Goal: Task Accomplishment & Management: Manage account settings

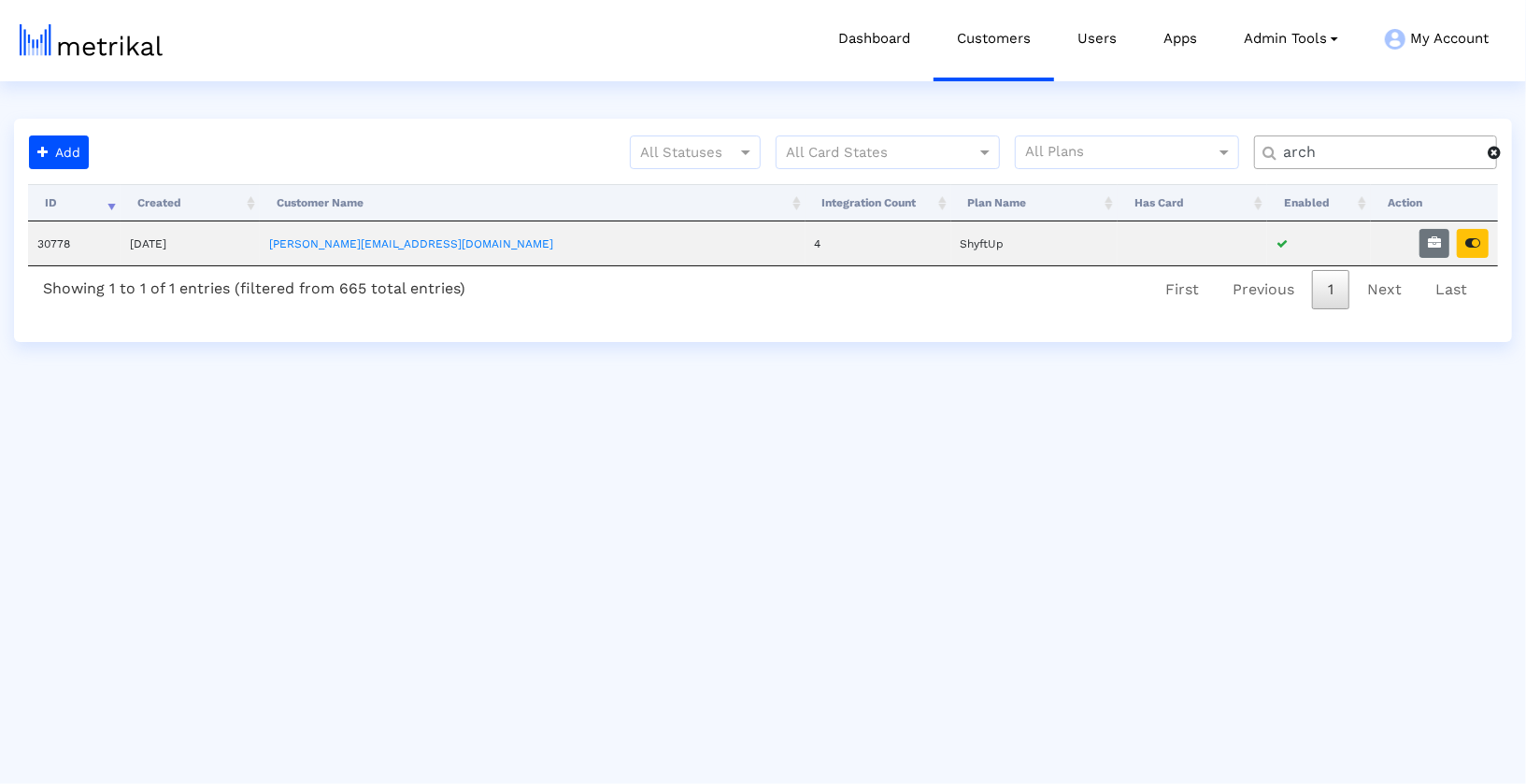
click at [1349, 154] on input "arch" at bounding box center [1379, 153] width 217 height 20
type input "hous"
click at [1439, 249] on button "button" at bounding box center [1434, 243] width 30 height 29
select select "1: 1"
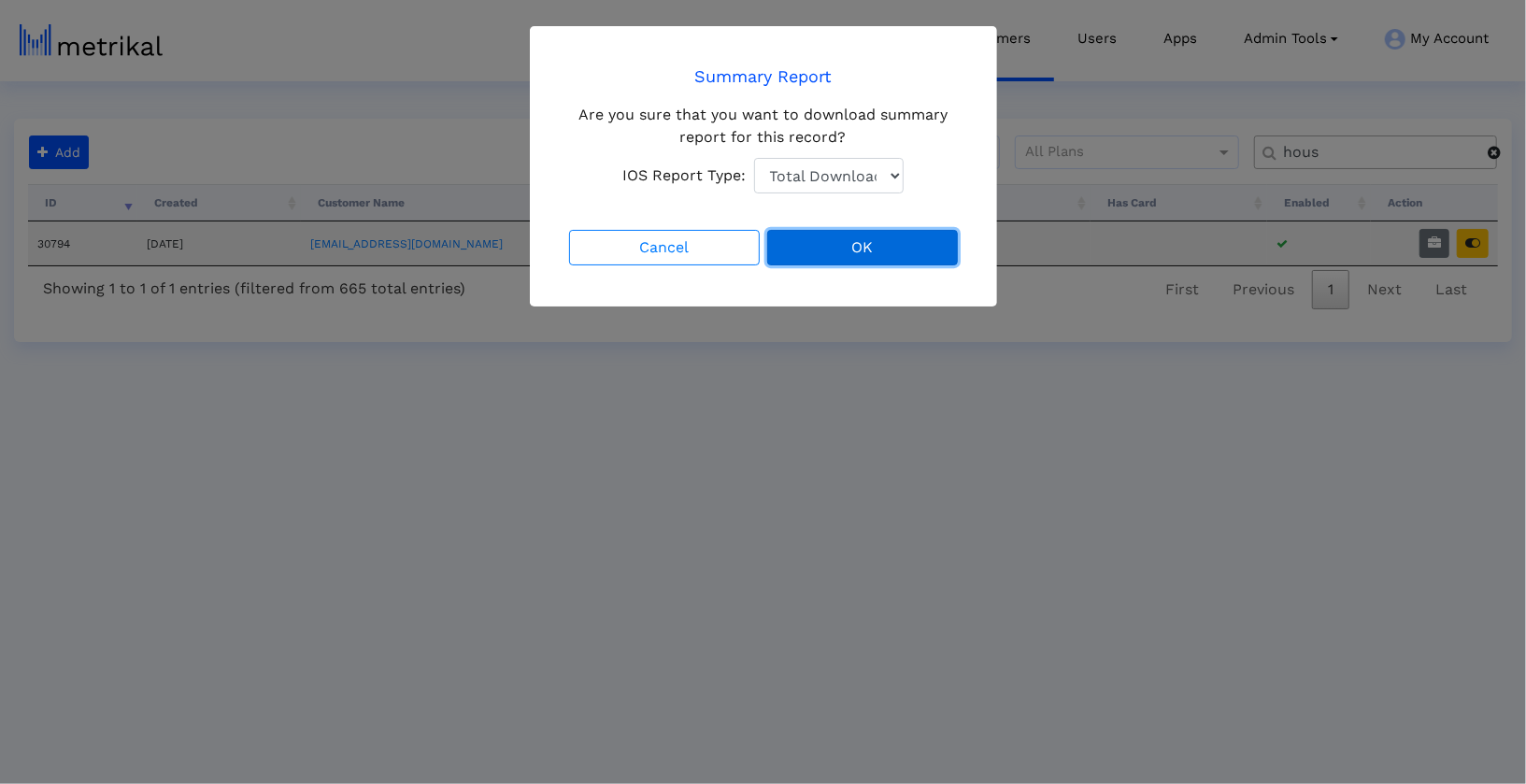
click at [856, 244] on button "OK" at bounding box center [862, 248] width 191 height 36
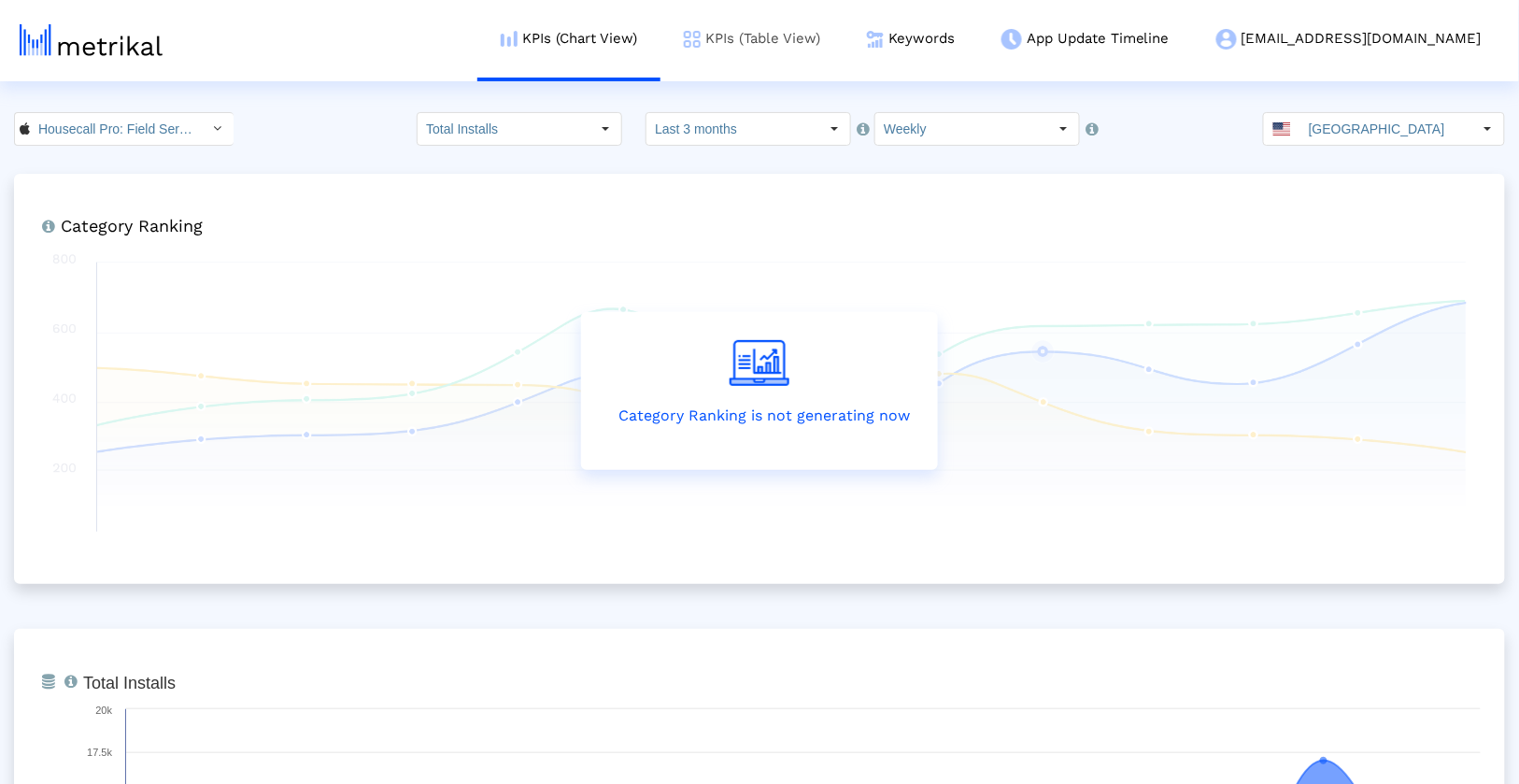
click at [843, 43] on link "KPIs (Table View)" at bounding box center [752, 39] width 183 height 78
click at [843, 48] on link "KPIs (Table View)" at bounding box center [752, 39] width 183 height 78
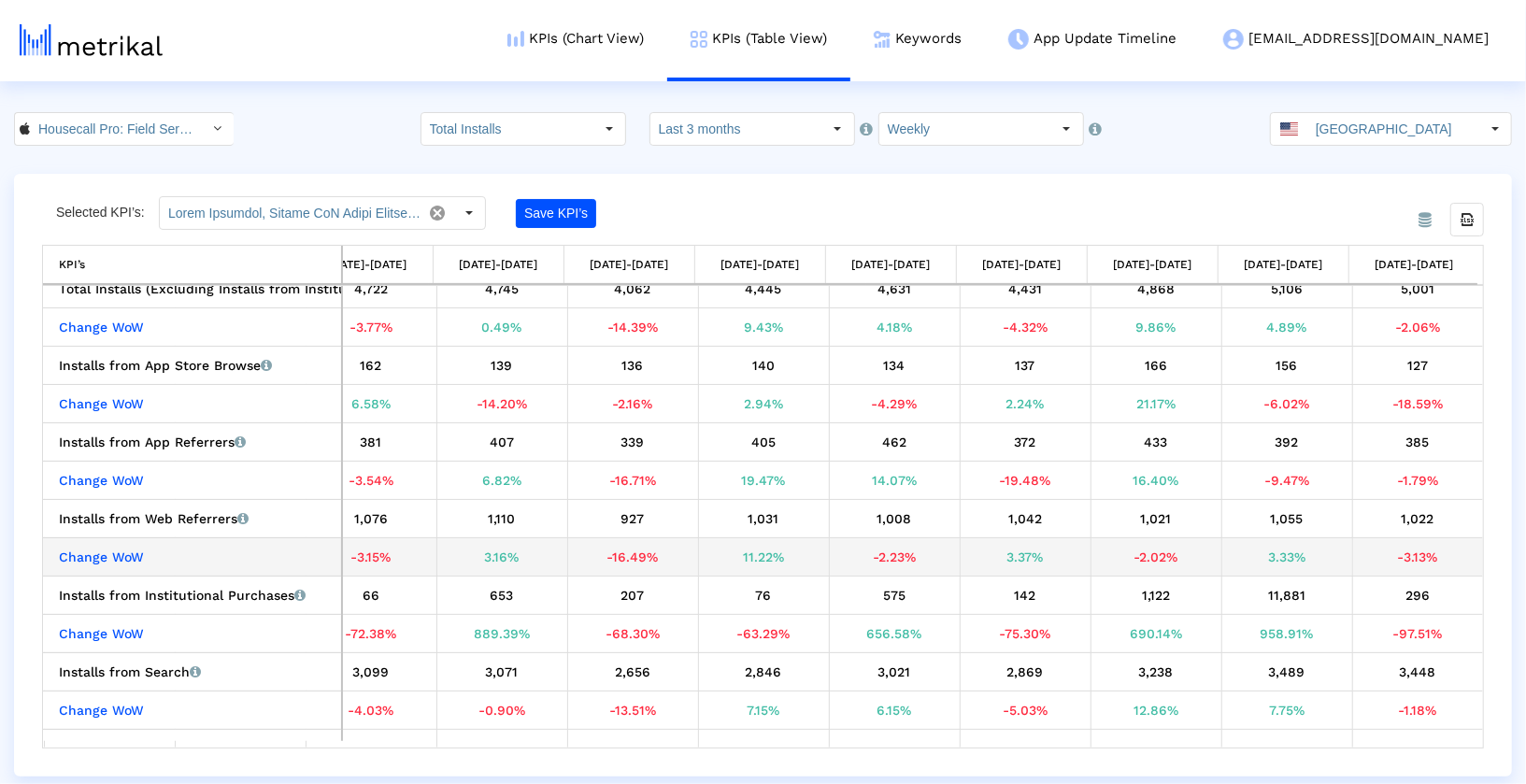
scroll to position [125, 0]
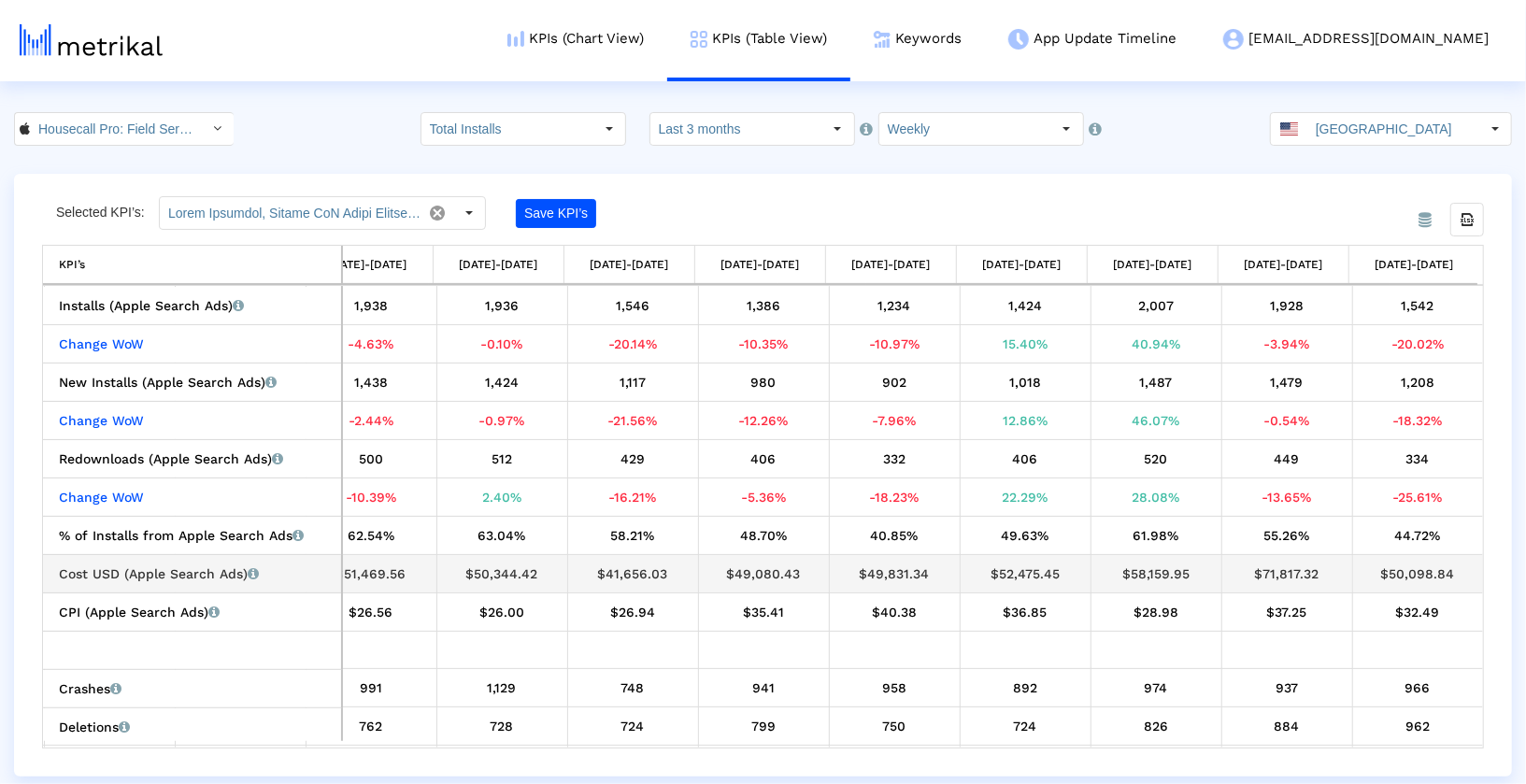
drag, startPoint x: 1322, startPoint y: 568, endPoint x: 1249, endPoint y: 567, distance: 73.0
click at [1249, 567] on div "$71,817.32" at bounding box center [1287, 574] width 117 height 25
drag, startPoint x: 1249, startPoint y: 567, endPoint x: 1319, endPoint y: 568, distance: 70.0
click at [1319, 568] on div "$71,817.32" at bounding box center [1287, 574] width 117 height 25
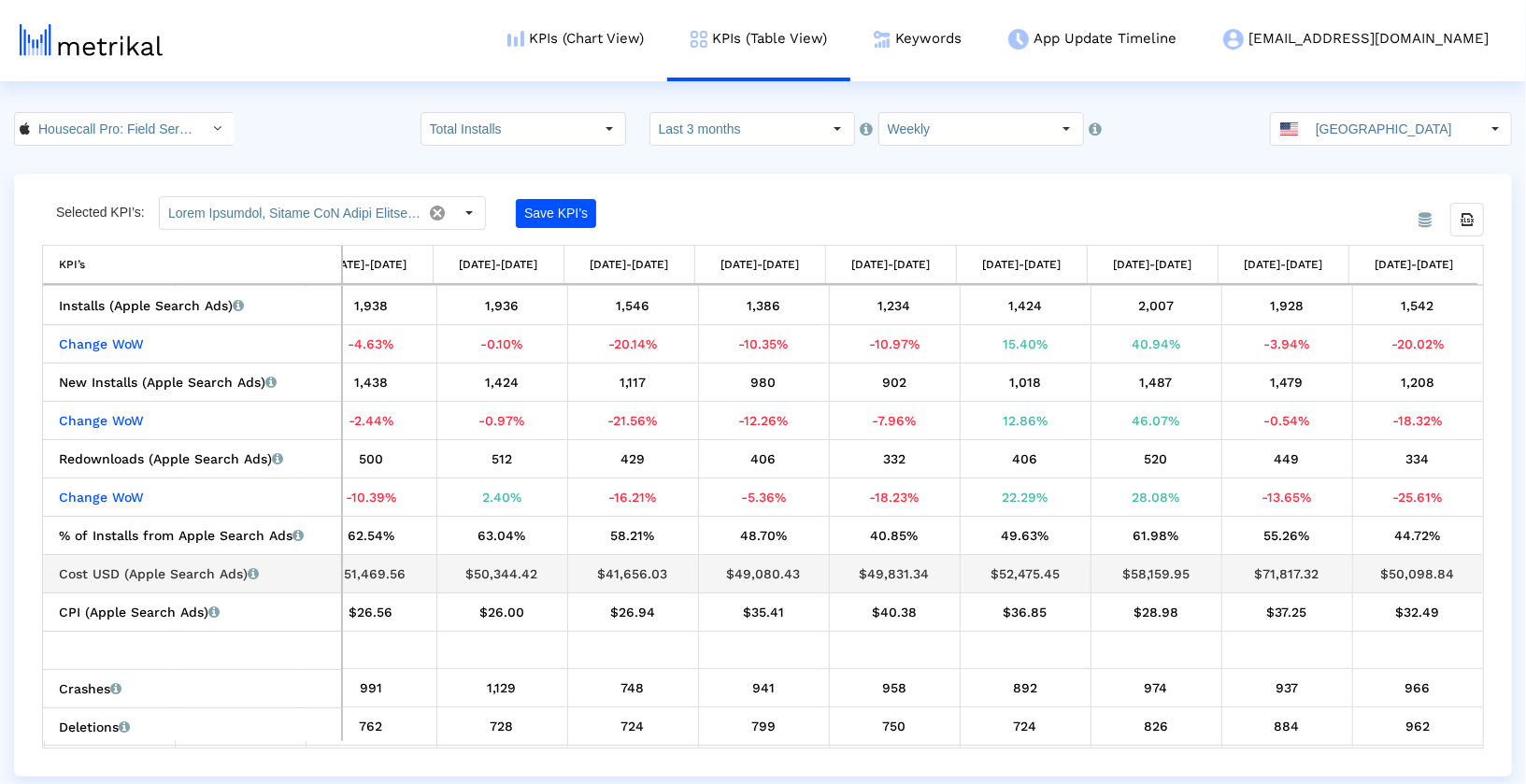
click at [1319, 568] on div "$71,817.32" at bounding box center [1287, 574] width 117 height 25
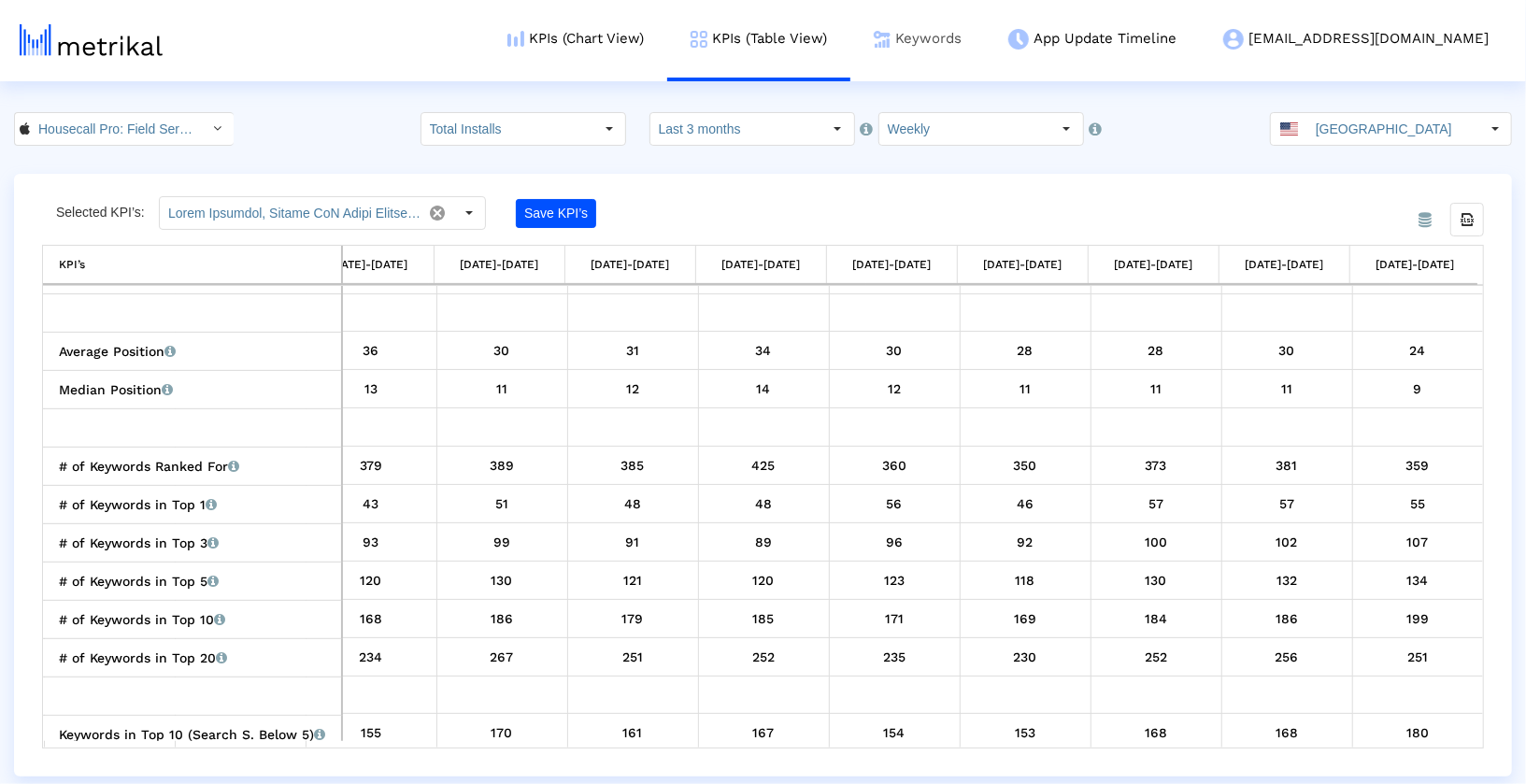
click at [985, 41] on link "Keywords" at bounding box center [918, 39] width 134 height 78
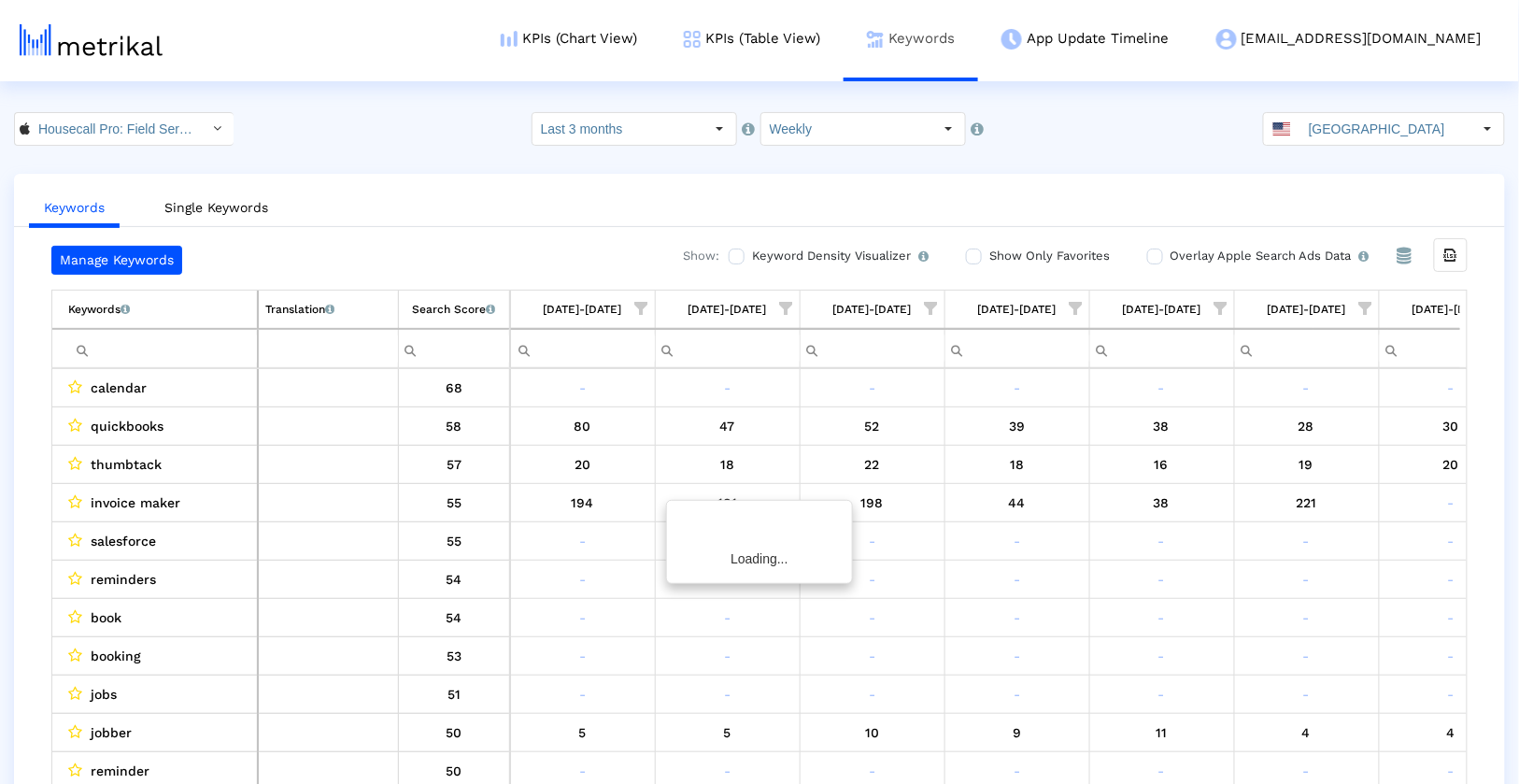
scroll to position [0, 930]
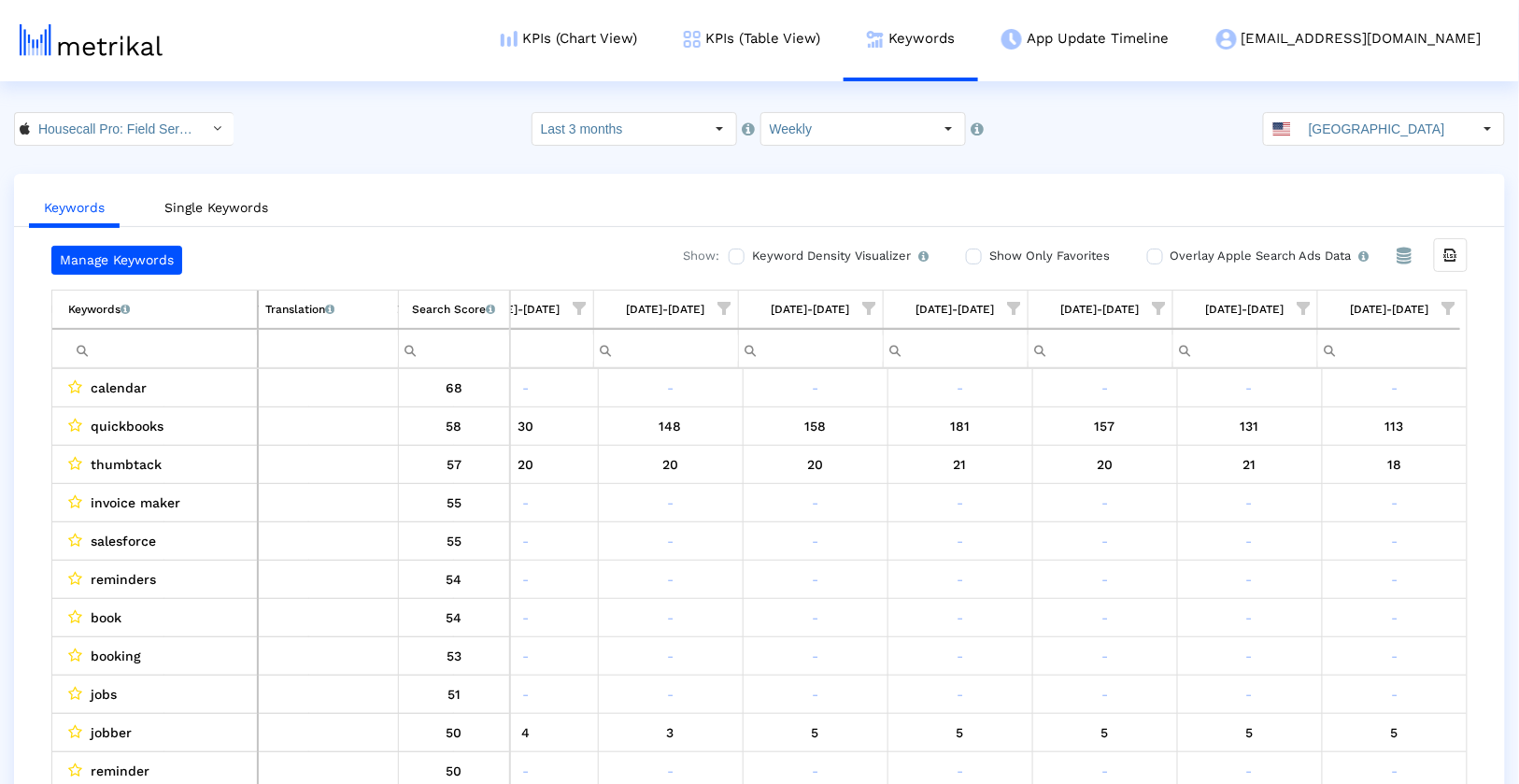
click at [1447, 302] on span "Show filter options for column '08/10/25-08/16/25'" at bounding box center [1449, 308] width 13 height 13
click at [1329, 422] on div "Is One" at bounding box center [1357, 439] width 167 height 37
click at [1328, 460] on div "Between 2-3" at bounding box center [1357, 476] width 167 height 37
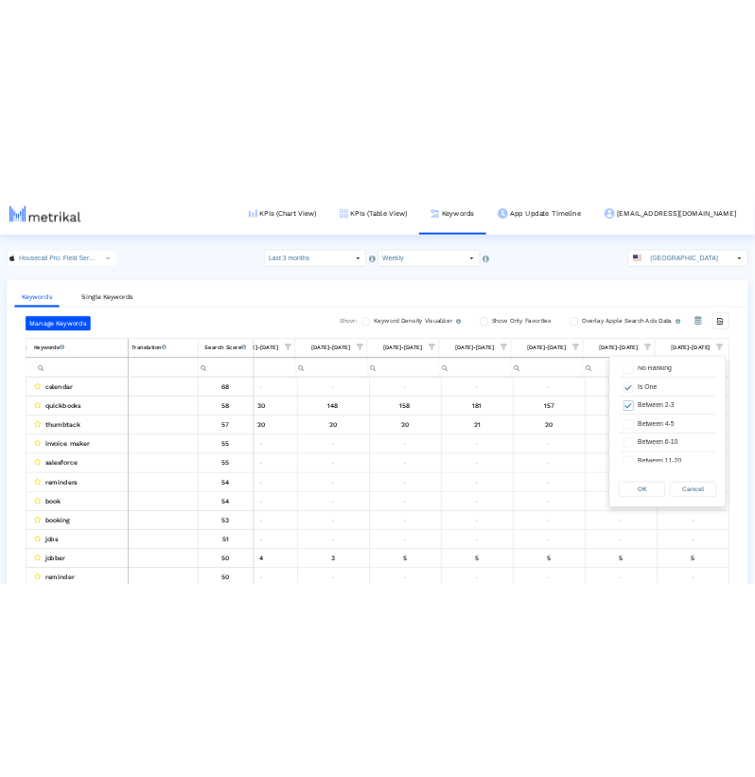
scroll to position [61, 0]
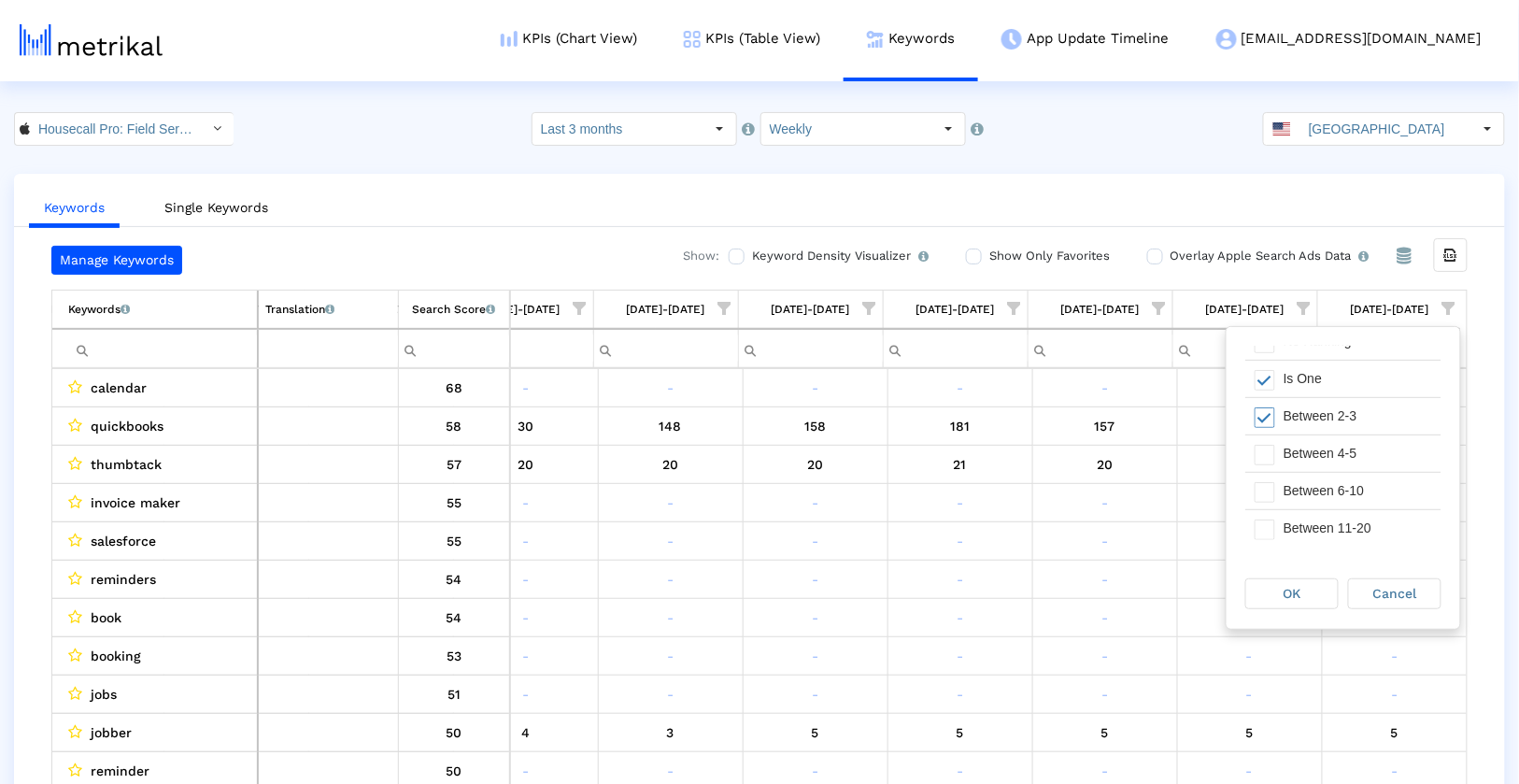
click at [1328, 460] on div "Between 4-5" at bounding box center [1357, 453] width 167 height 37
click at [1328, 478] on div "Between 6-10" at bounding box center [1357, 491] width 167 height 37
click at [1297, 596] on span "OK" at bounding box center [1293, 592] width 18 height 15
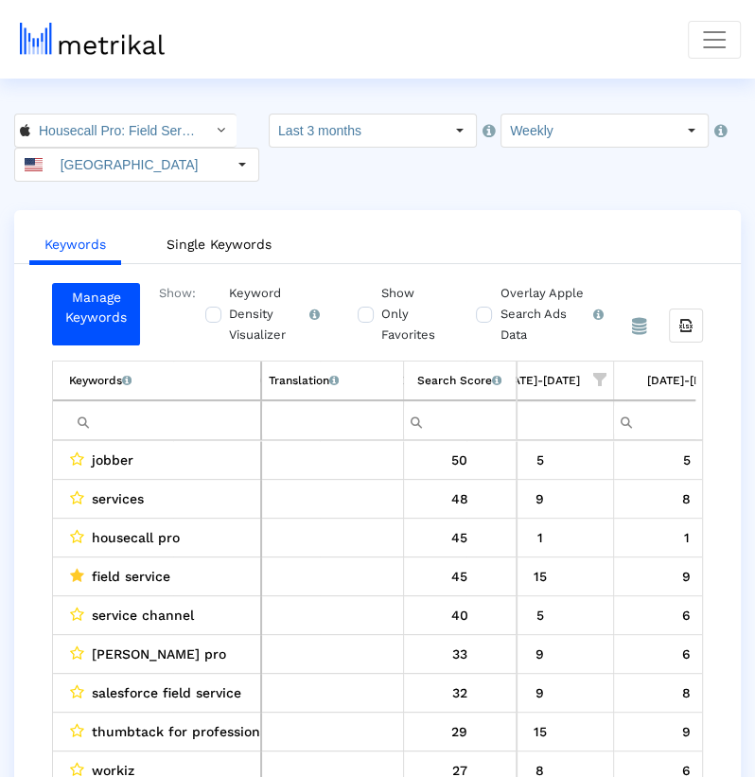
scroll to position [0, 1655]
click at [113, 566] on span "field service" at bounding box center [131, 576] width 79 height 25
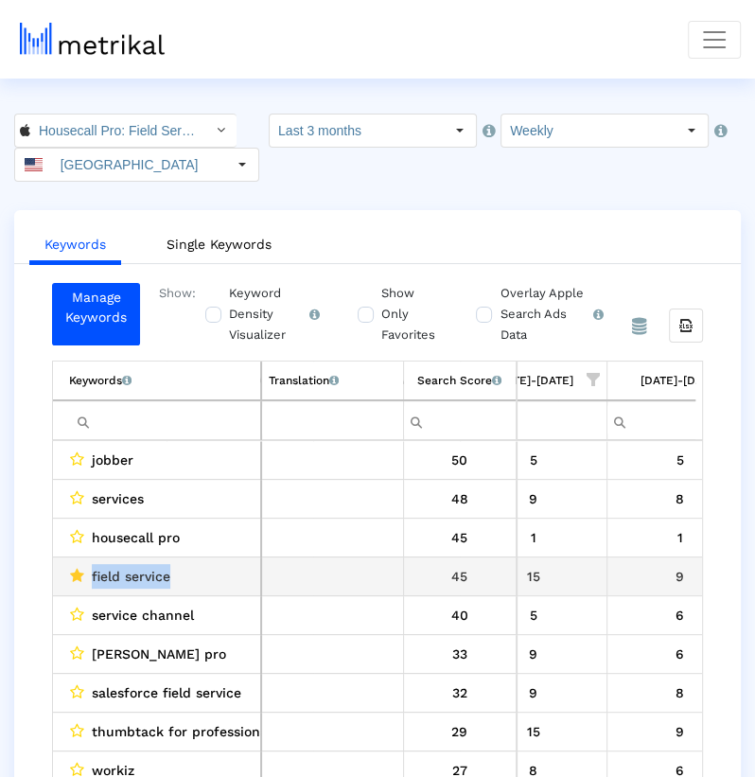
drag, startPoint x: 113, startPoint y: 566, endPoint x: 155, endPoint y: 565, distance: 42.6
click at [155, 565] on span "field service" at bounding box center [131, 576] width 79 height 25
copy span "field service"
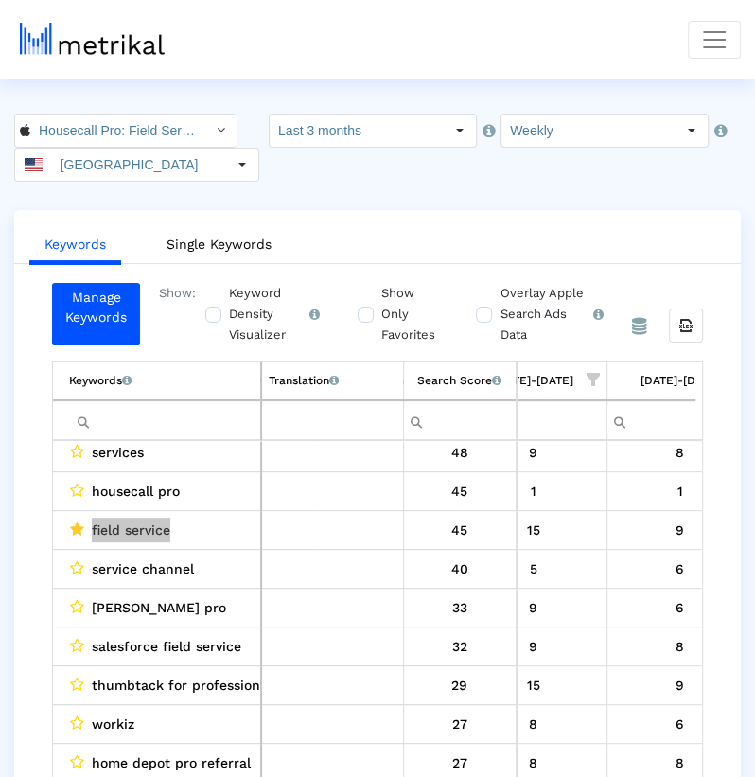
scroll to position [53, 1670]
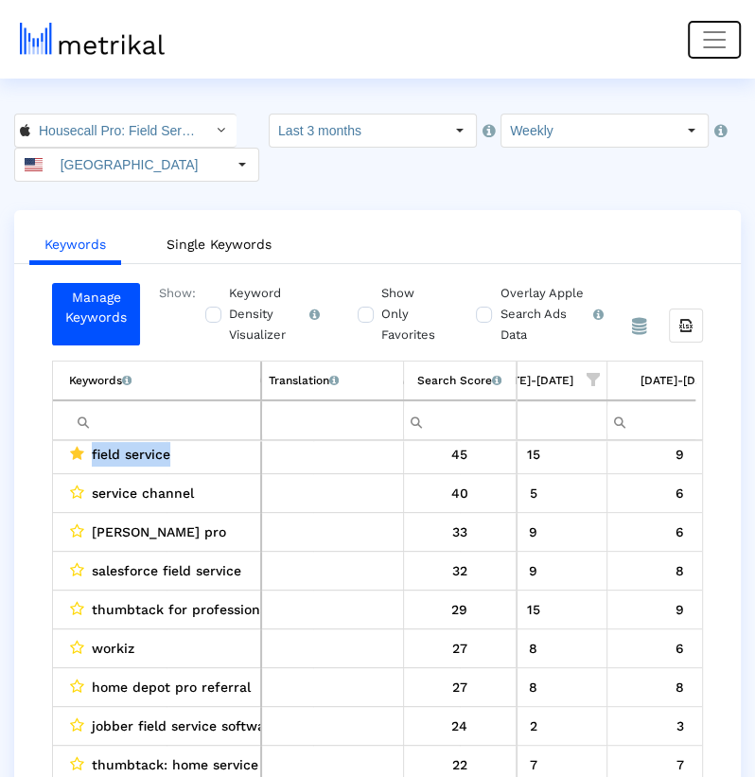
click at [727, 39] on span "Toggle navigation" at bounding box center [714, 40] width 28 height 28
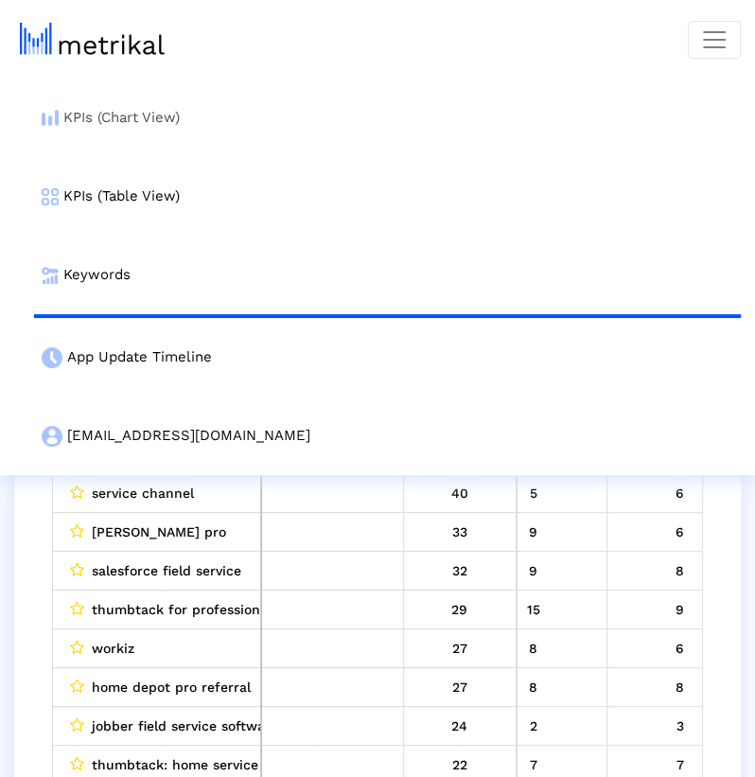
click at [236, 134] on link "KPIs (Chart View)" at bounding box center [387, 118] width 707 height 79
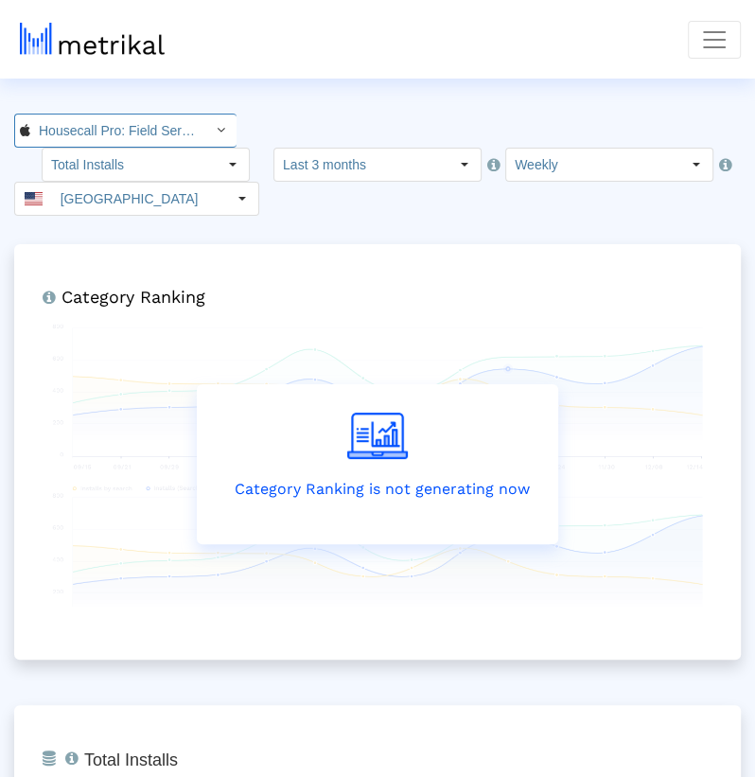
click at [90, 126] on input "Housecall Pro: Field Service < 692833651 >" at bounding box center [115, 130] width 170 height 32
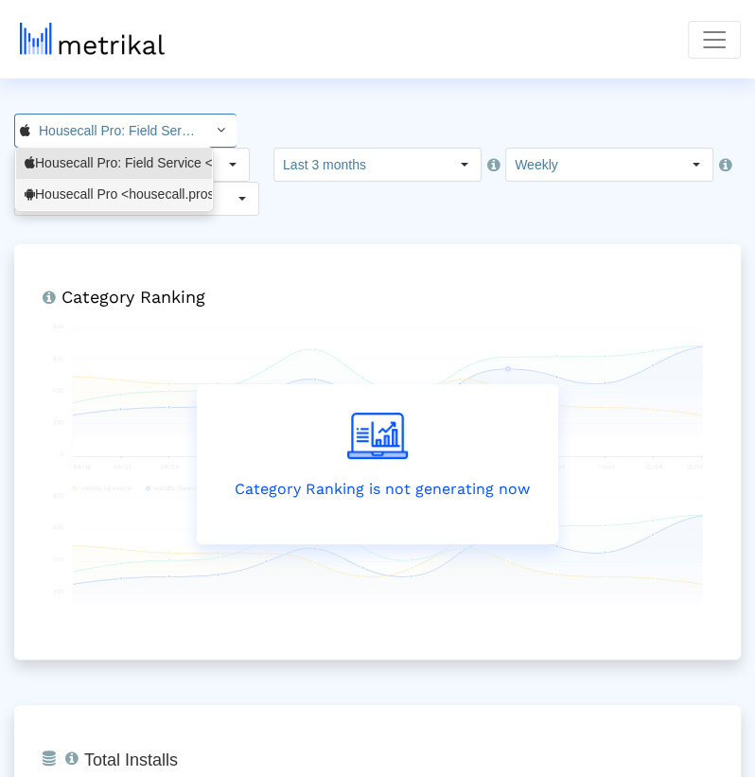
click at [45, 200] on div "Housecall Pro <housecall.pros>" at bounding box center [114, 194] width 179 height 18
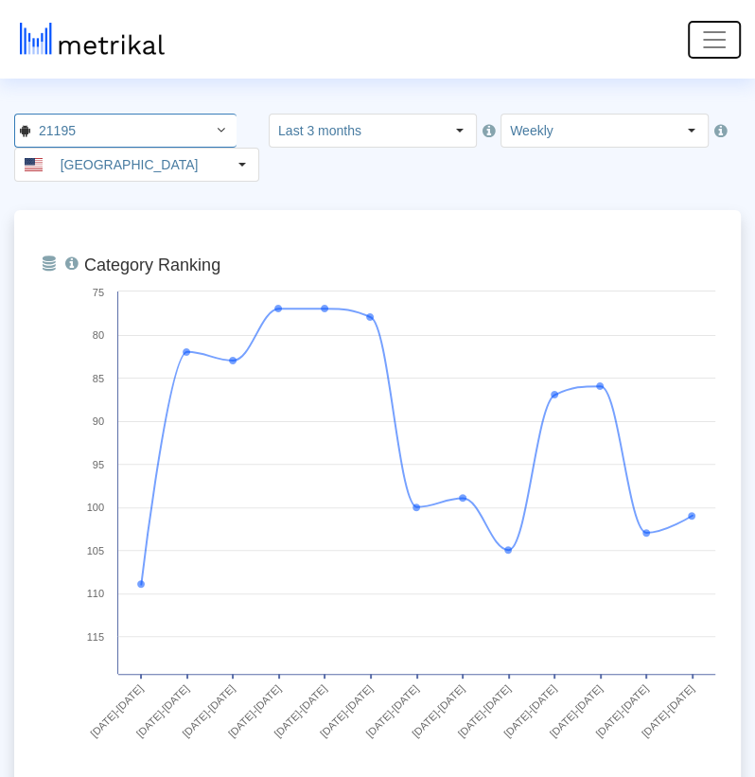
click at [707, 30] on span "Toggle navigation" at bounding box center [714, 40] width 28 height 28
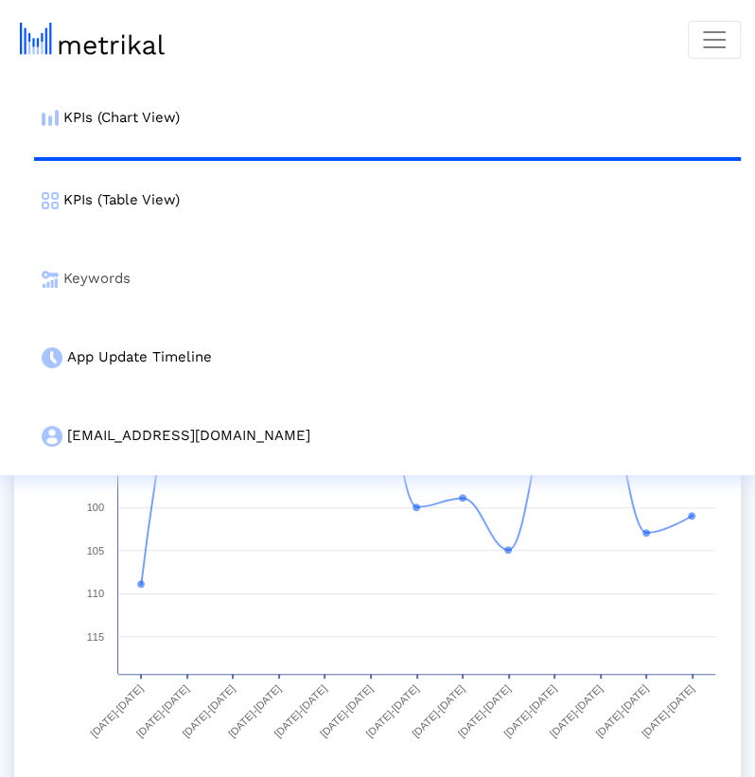
click at [248, 264] on link "Keywords" at bounding box center [387, 278] width 707 height 79
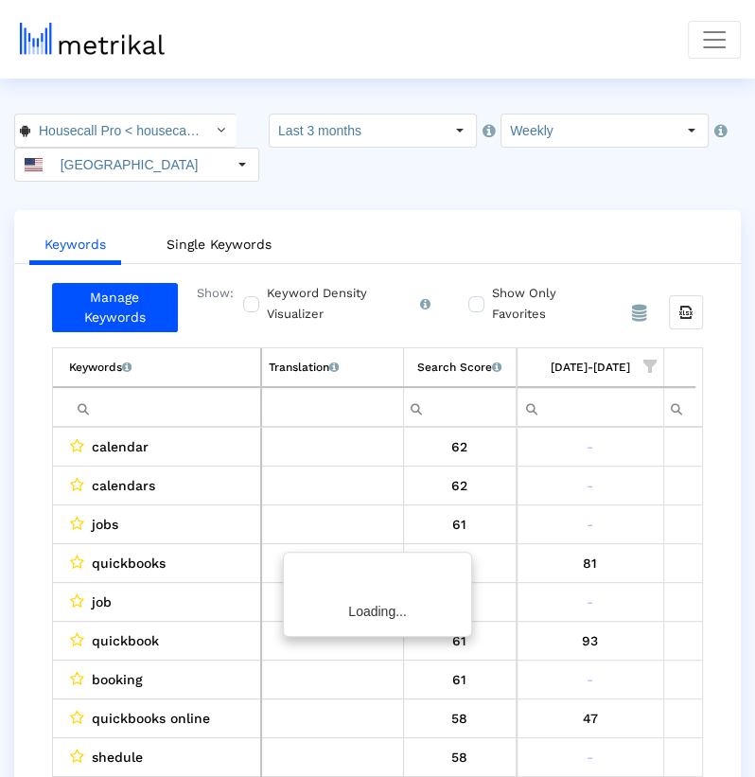
scroll to position [0, 1726]
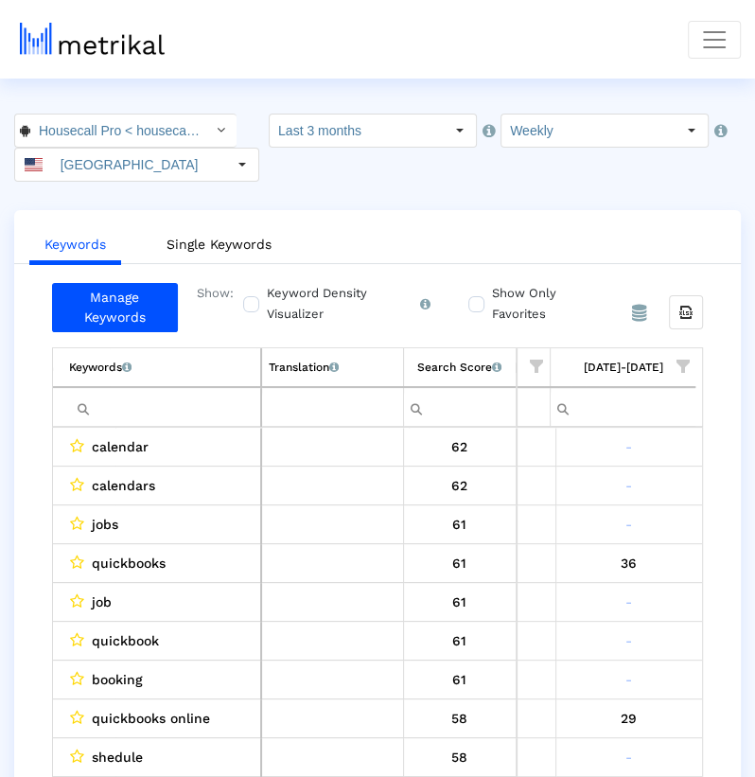
click at [690, 359] on span "Show filter options for column '08/10/25-08/16/25'" at bounding box center [682, 365] width 13 height 13
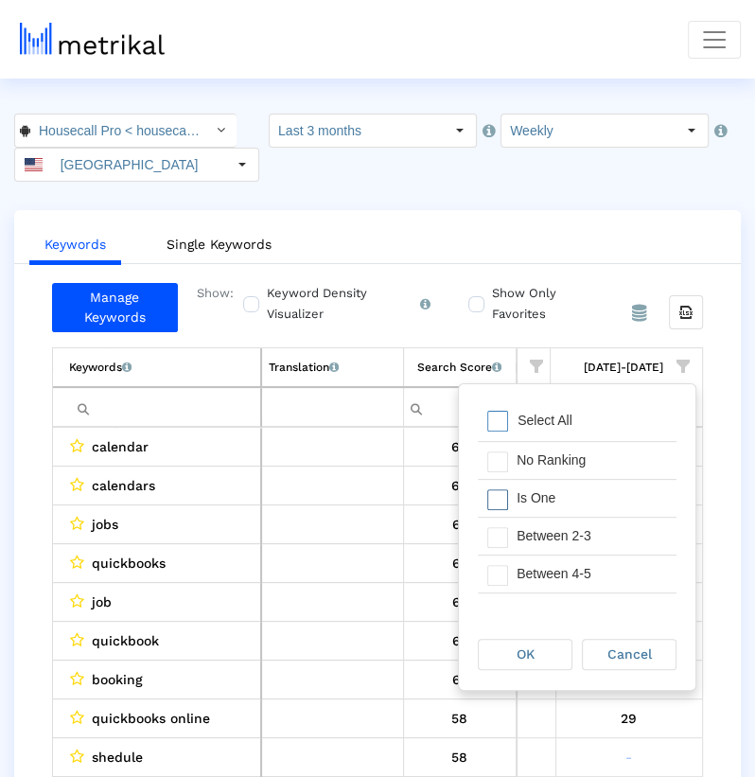
click at [600, 494] on div "Is One" at bounding box center [591, 498] width 169 height 37
click at [600, 531] on div "Between 2-3" at bounding box center [591, 535] width 169 height 37
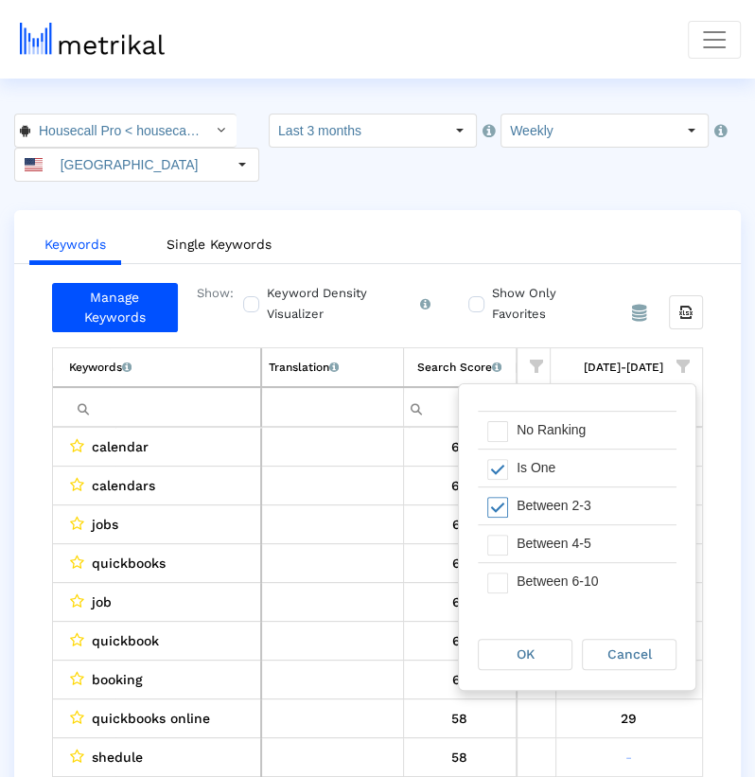
scroll to position [41, 0]
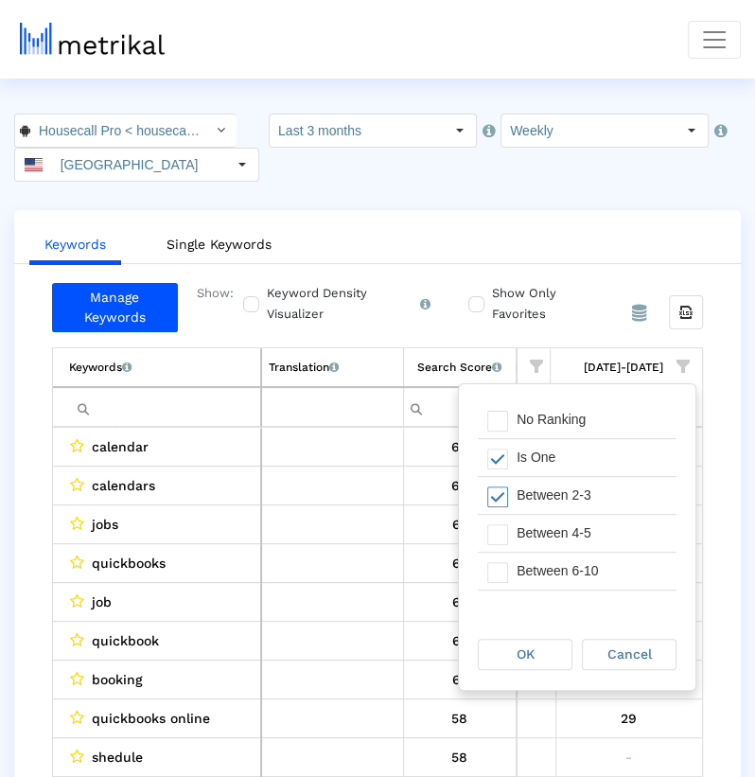
click at [600, 531] on div "Between 4-5" at bounding box center [591, 533] width 169 height 37
click at [598, 569] on div "Between 6-10" at bounding box center [591, 570] width 169 height 37
click at [538, 678] on div "OK Cancel" at bounding box center [577, 655] width 236 height 72
click at [538, 659] on div "OK" at bounding box center [525, 653] width 93 height 29
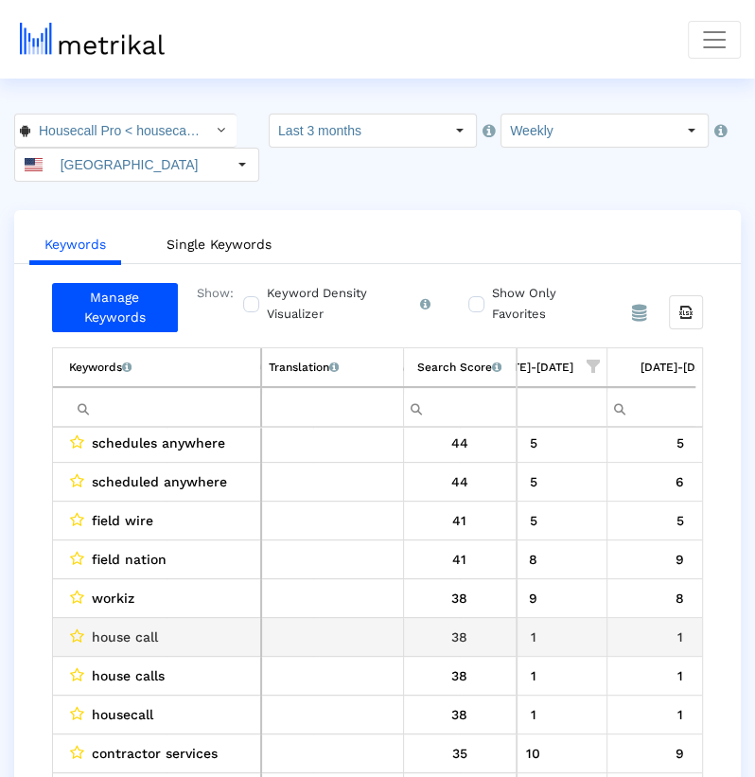
scroll to position [45, 1670]
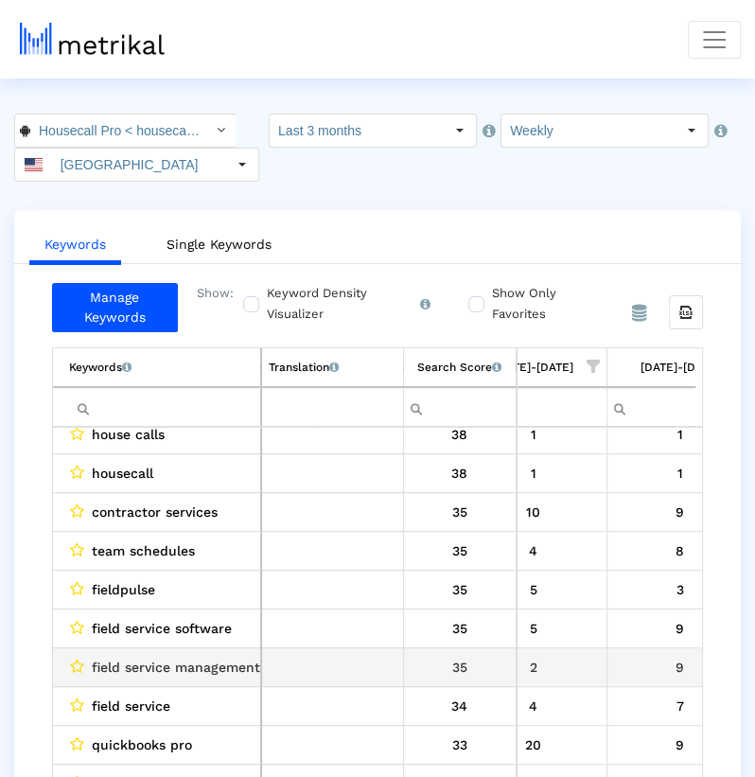
click at [84, 659] on div "field service management software" at bounding box center [161, 667] width 184 height 25
click at [114, 655] on span "field service management software" at bounding box center [207, 667] width 230 height 25
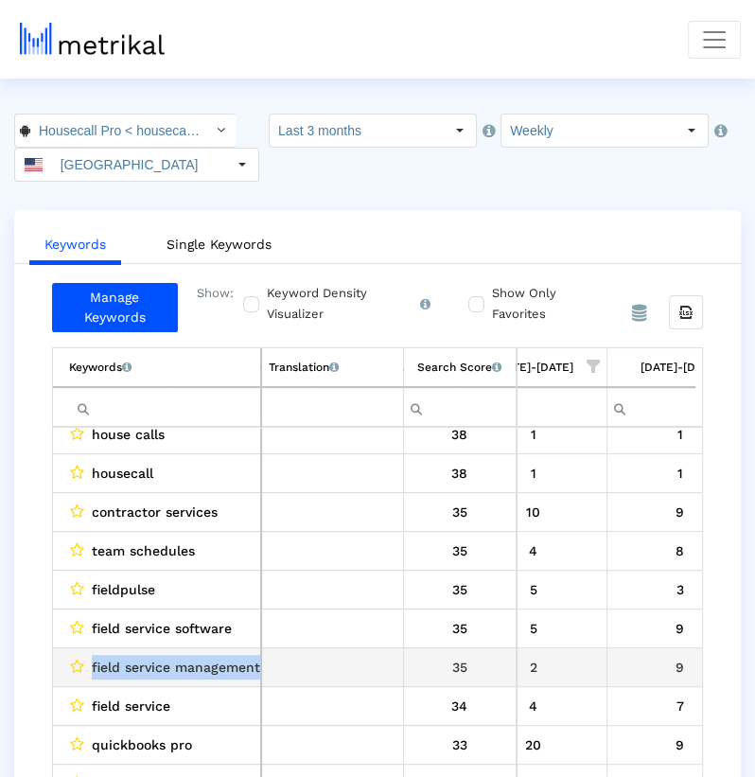
copy span "field service management software"
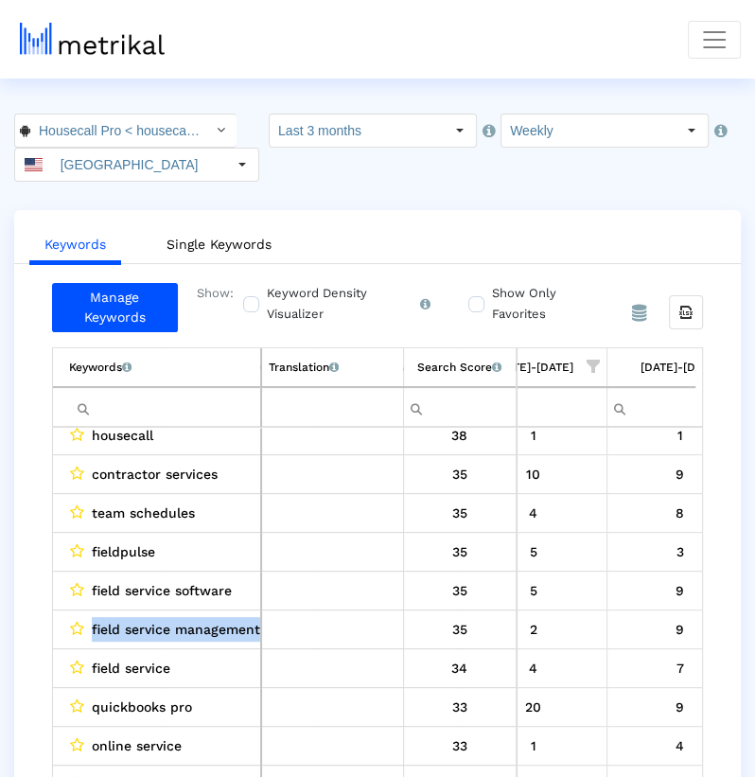
click at [110, 656] on span "field service" at bounding box center [131, 668] width 79 height 25
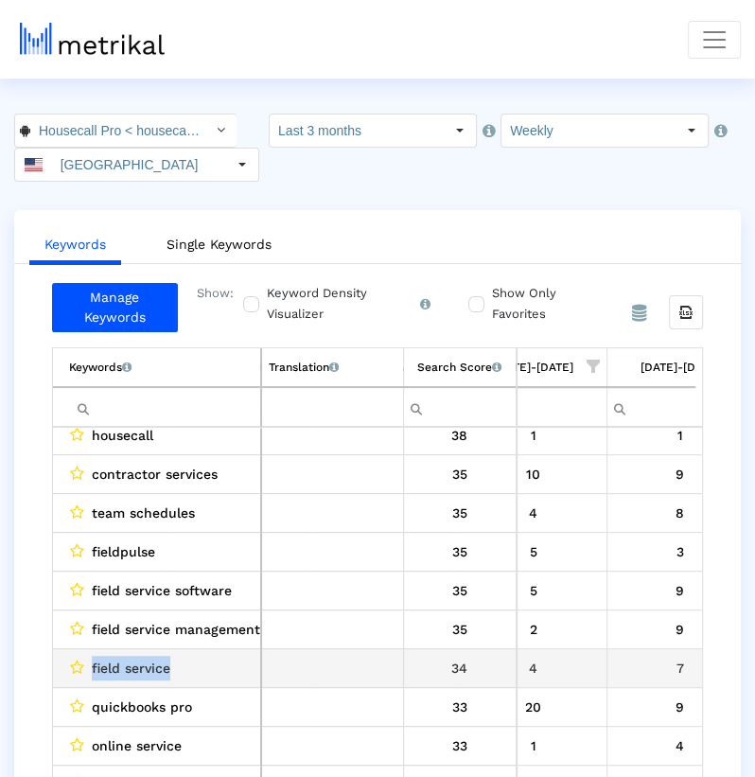
drag, startPoint x: 110, startPoint y: 656, endPoint x: 130, endPoint y: 656, distance: 19.9
click at [130, 656] on span "field service" at bounding box center [131, 668] width 79 height 25
copy span "field service"
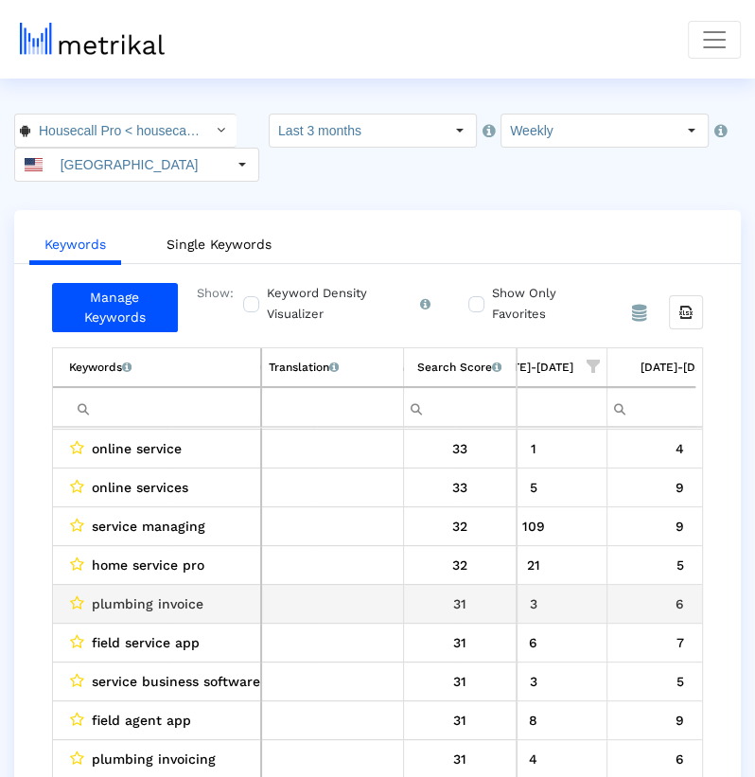
click at [109, 593] on span "plumbing invoice" at bounding box center [148, 603] width 112 height 25
drag, startPoint x: 109, startPoint y: 593, endPoint x: 193, endPoint y: 591, distance: 84.2
click at [193, 592] on span "plumbing invoice" at bounding box center [148, 603] width 112 height 25
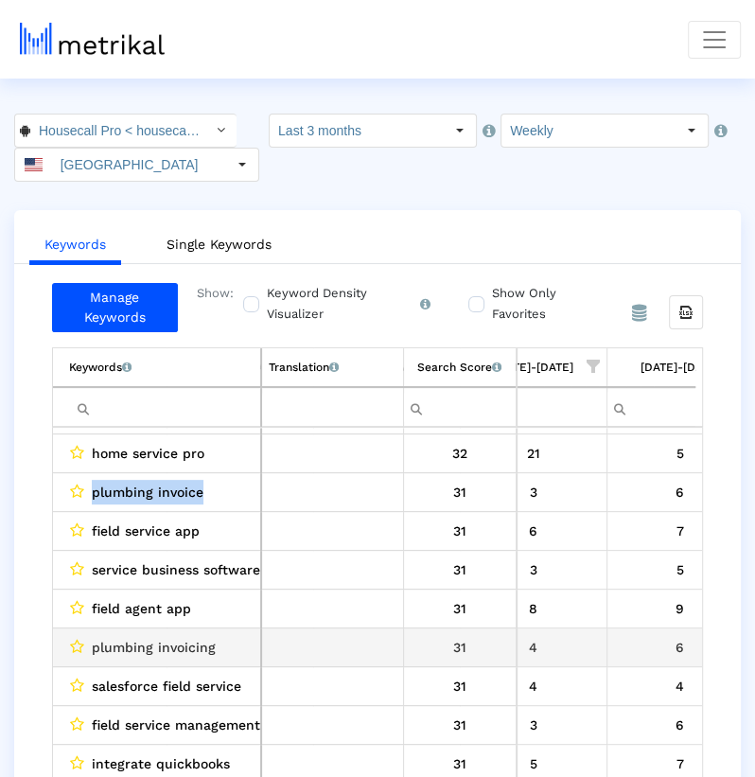
copy span "plumbing invoice"
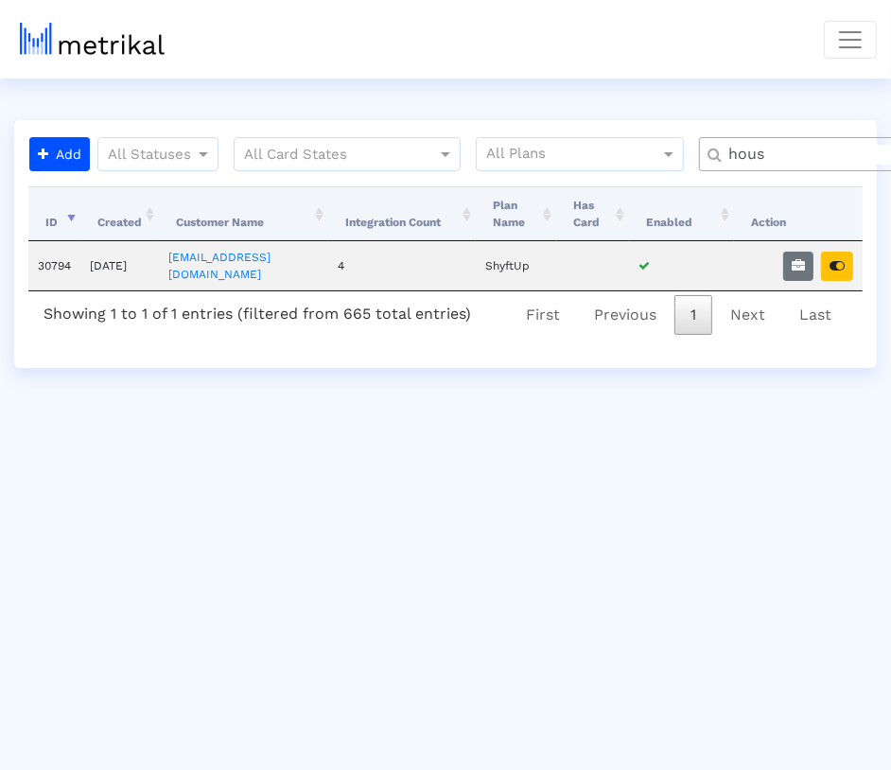
click at [802, 157] on input "hous" at bounding box center [825, 155] width 220 height 20
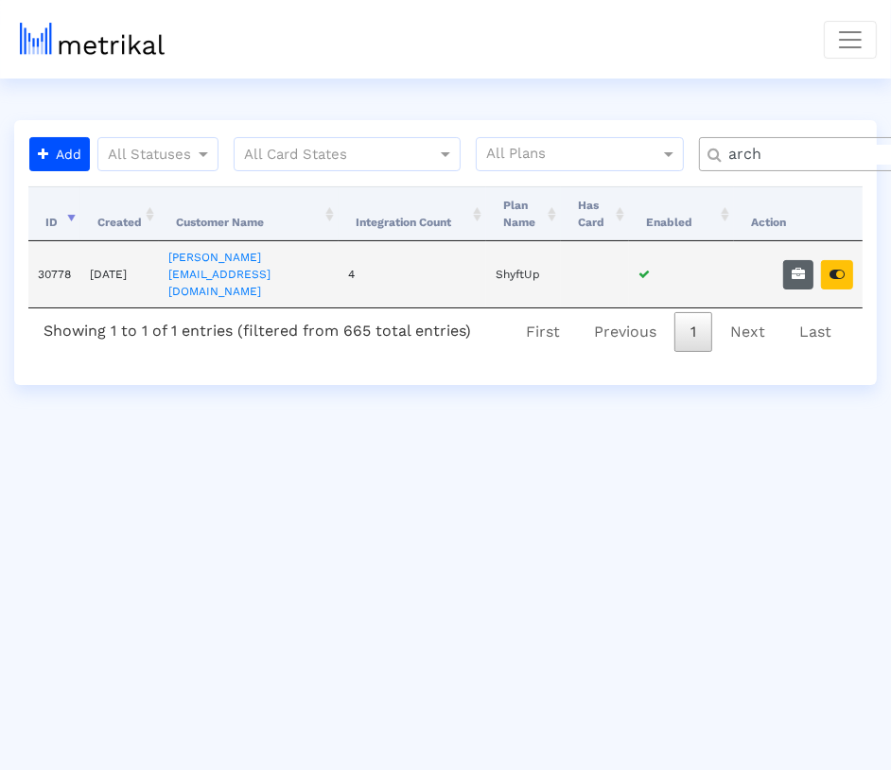
type input "arch"
click at [796, 268] on icon "button" at bounding box center [798, 274] width 13 height 13
select select "1: 1"
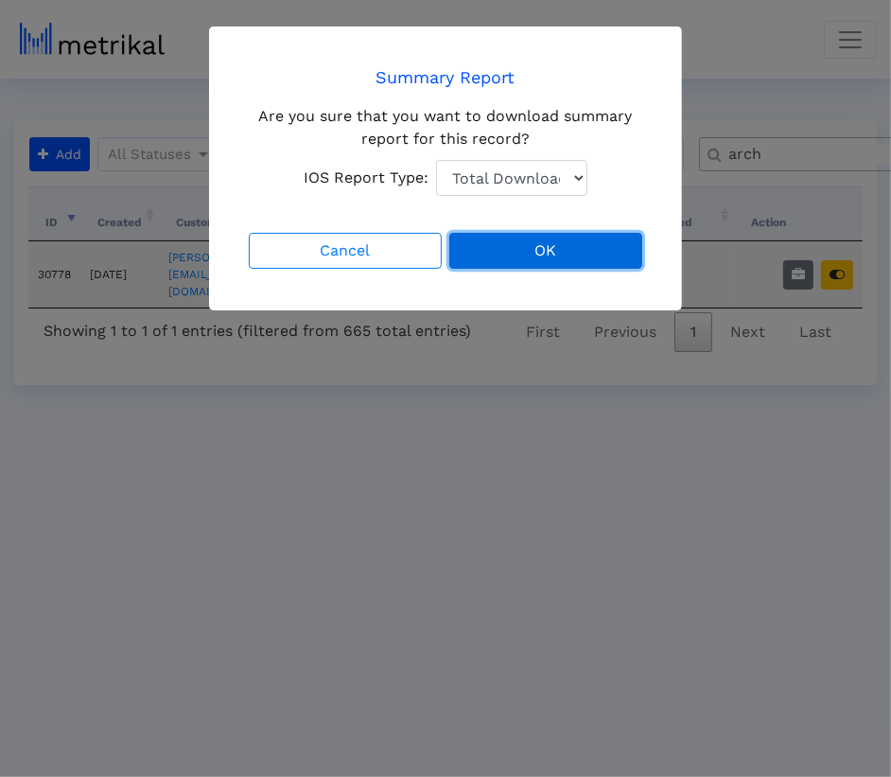
click at [540, 261] on button "OK" at bounding box center [545, 251] width 193 height 36
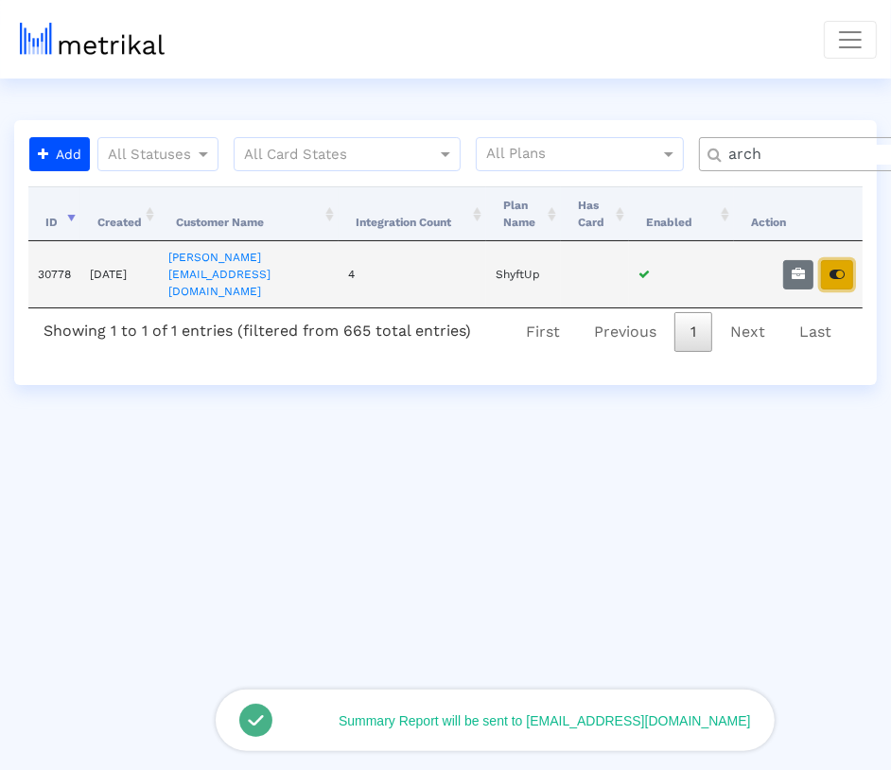
click at [836, 268] on icon "button" at bounding box center [837, 274] width 15 height 13
